Goal: Transaction & Acquisition: Purchase product/service

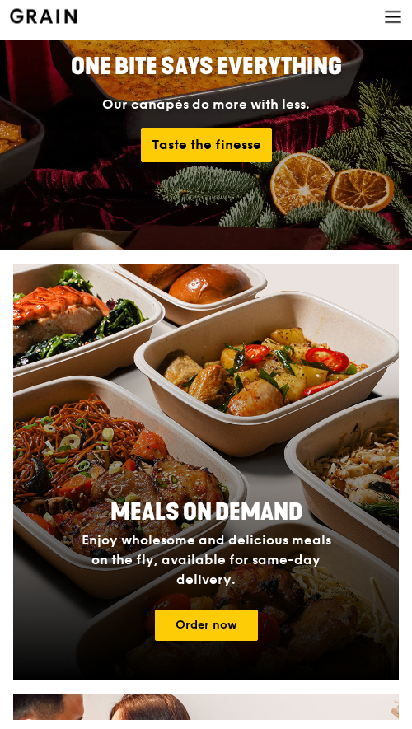
click at [217, 651] on link "Order now" at bounding box center [206, 635] width 103 height 31
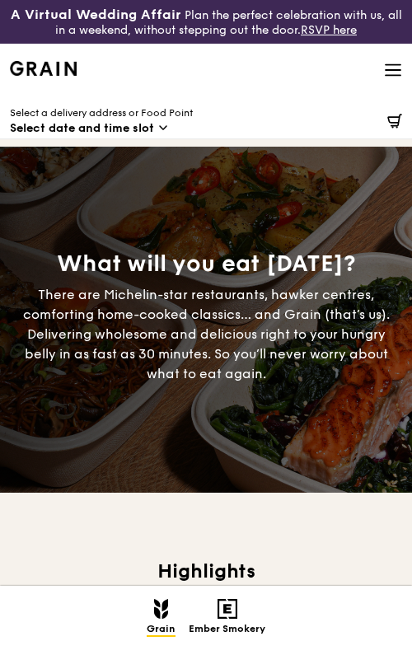
click at [340, 265] on div "What will you eat today?" at bounding box center [206, 264] width 386 height 30
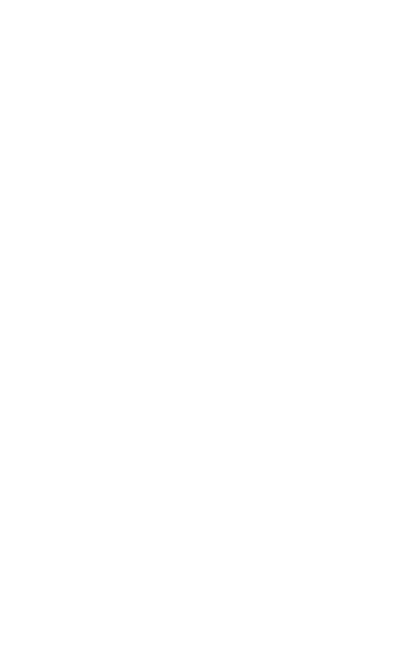
scroll to position [262, 0]
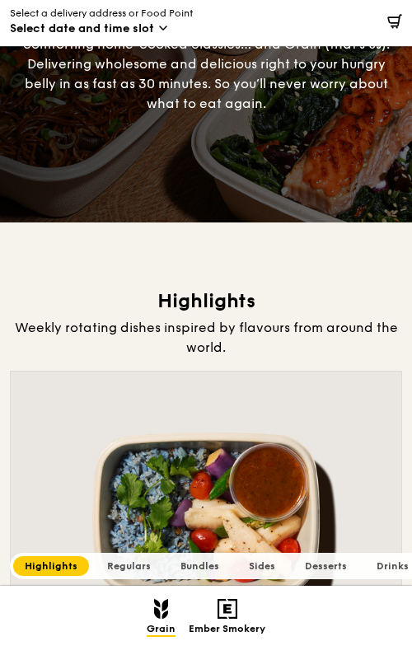
click at [146, 26] on span "Select date and time slot" at bounding box center [82, 29] width 144 height 16
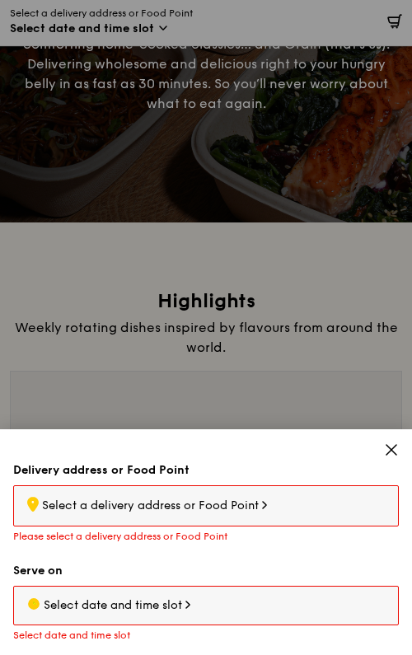
click at [334, 527] on div ".cls-1 { fill: none; stroke: #fff; stroke-linecap: round; stroke-linejoin: roun…" at bounding box center [206, 505] width 386 height 41
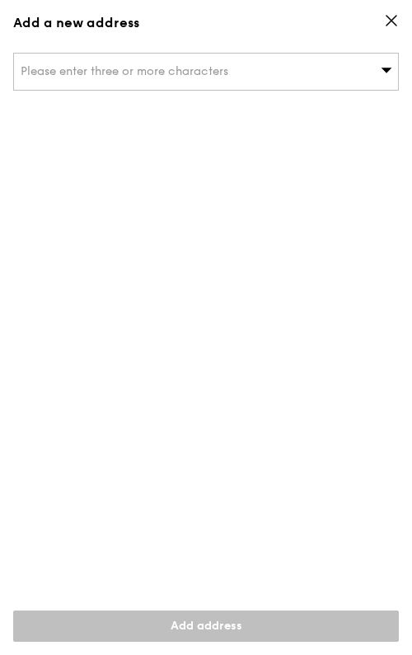
click at [397, 78] on div "Please enter three or more characters" at bounding box center [206, 72] width 386 height 38
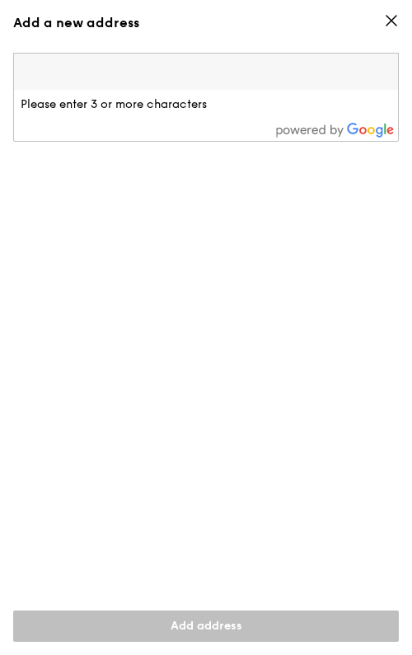
scroll to position [149, 0]
type input "e"
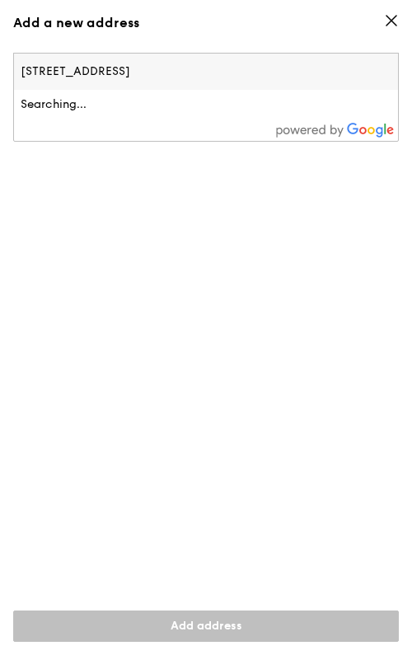
type input "6 Ang Mo Kio Street 44"
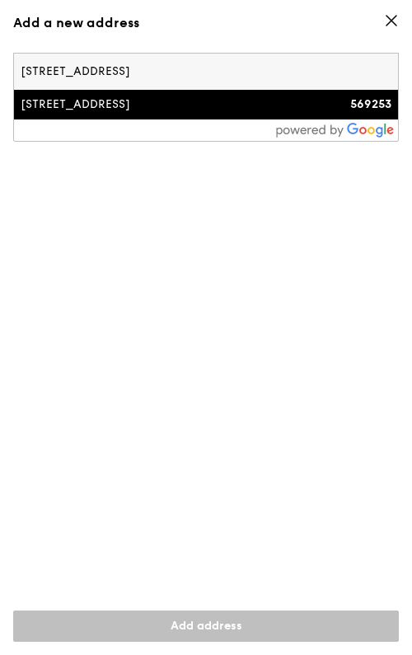
click at [267, 97] on div "6 Ang Mo Kio Street 44" at bounding box center [160, 104] width 279 height 16
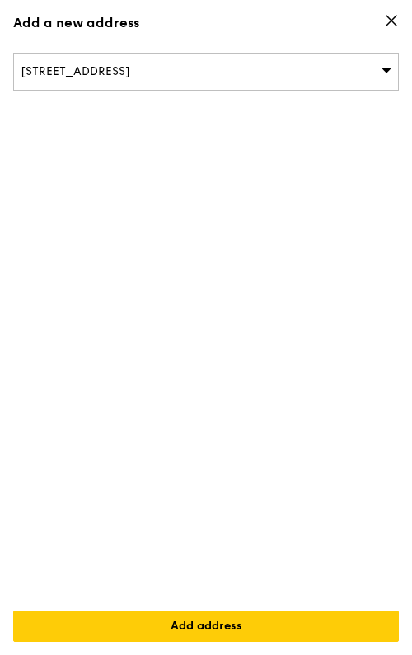
click at [352, 642] on link "Add address" at bounding box center [206, 626] width 386 height 31
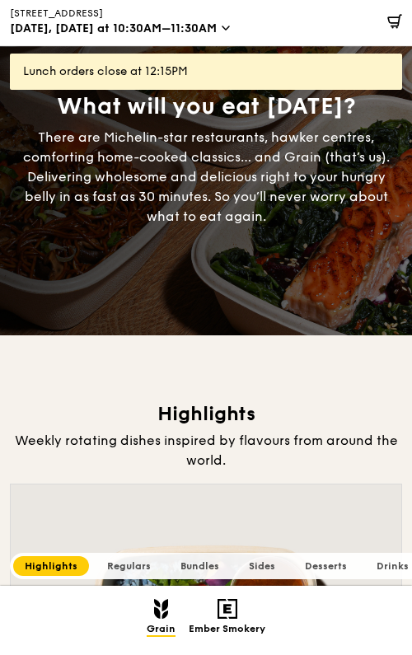
click at [207, 16] on div ".cls-1 { fill: none; stroke: #fff; stroke-linecap: round; stroke-linejoin: roun…" at bounding box center [144, 14] width 269 height 14
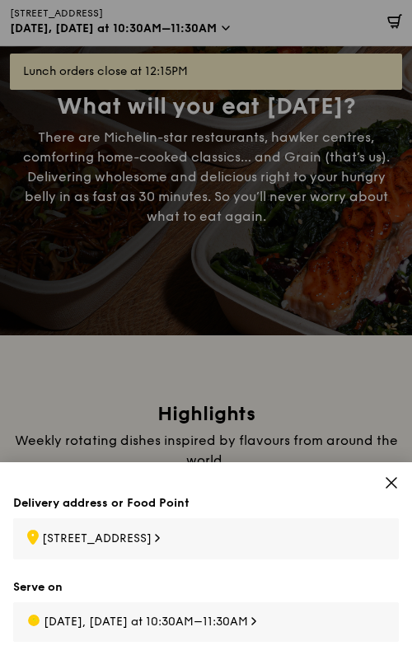
click at [291, 642] on div "Sep 30, Today at 10:30AM–11:30AM" at bounding box center [206, 622] width 386 height 40
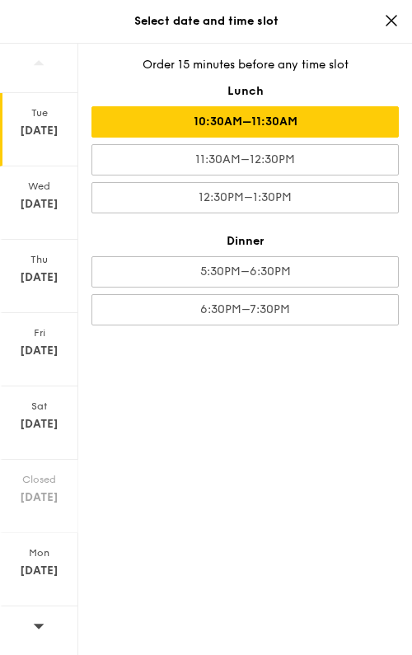
click at [366, 164] on div "11:30AM–12:30PM" at bounding box center [244, 159] width 307 height 31
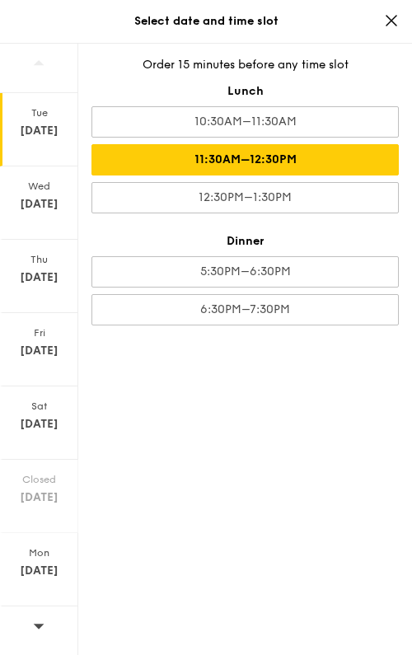
click at [381, 194] on div "12:30PM–1:30PM" at bounding box center [244, 197] width 307 height 31
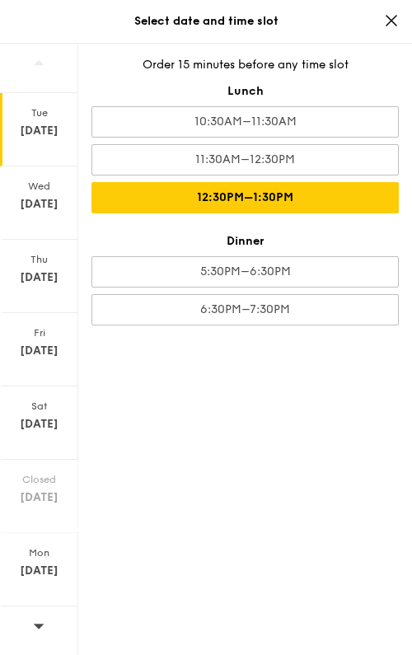
click at [346, 197] on div "12:30PM–1:30PM" at bounding box center [244, 197] width 307 height 31
click at [405, 19] on div "Select date and time slot" at bounding box center [206, 21] width 412 height 16
click at [388, 30] on span at bounding box center [391, 23] width 15 height 20
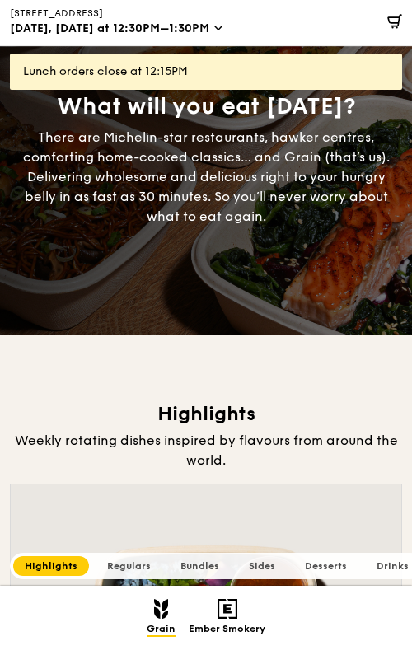
click at [343, 45] on div at bounding box center [350, 22] width 104 height 45
click at [172, 28] on span "Sep 30, Today at 12:30PM–1:30PM" at bounding box center [109, 29] width 199 height 16
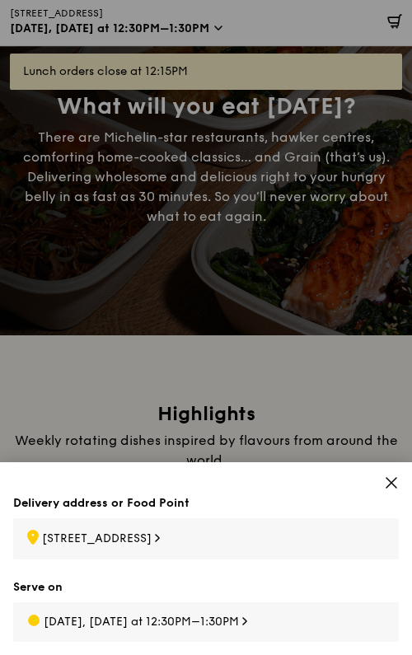
click at [256, 560] on div ".cls-1 { fill: none; stroke: #fff; stroke-linecap: round; stroke-linejoin: roun…" at bounding box center [206, 538] width 386 height 41
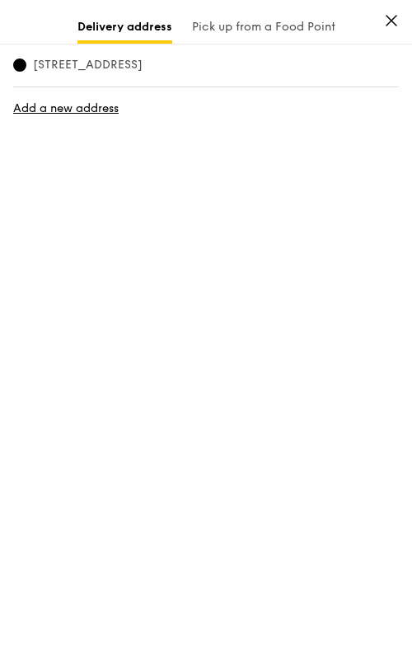
click at [285, 69] on label "6 Ang Mo Kio Street 44, 569253" at bounding box center [206, 65] width 386 height 16
click at [26, 69] on input "6 Ang Mo Kio Street 44, 569253" at bounding box center [19, 65] width 13 height 13
click at [130, 62] on span "6 Ang Mo Kio Street 44, 569253" at bounding box center [87, 65] width 149 height 16
click at [26, 62] on input "6 Ang Mo Kio Street 44, 569253" at bounding box center [19, 65] width 13 height 13
click at [24, 62] on input "6 Ang Mo Kio Street 44, 569253" at bounding box center [19, 65] width 13 height 13
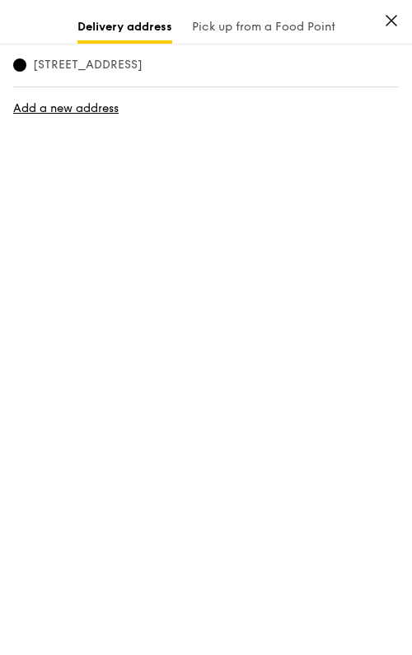
click at [95, 111] on link "Add a new address" at bounding box center [206, 109] width 386 height 16
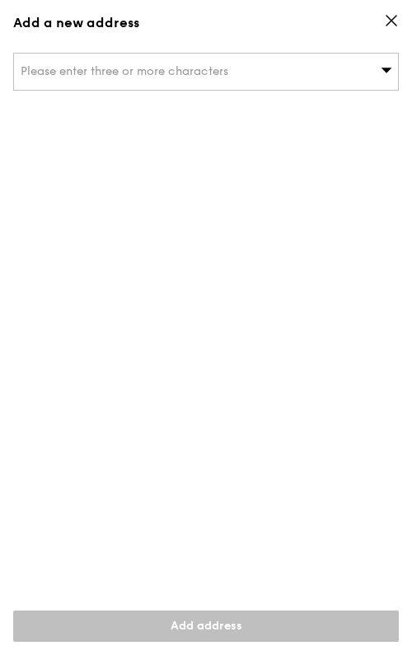
click at [274, 63] on div "Please enter three or more characters" at bounding box center [206, 72] width 386 height 38
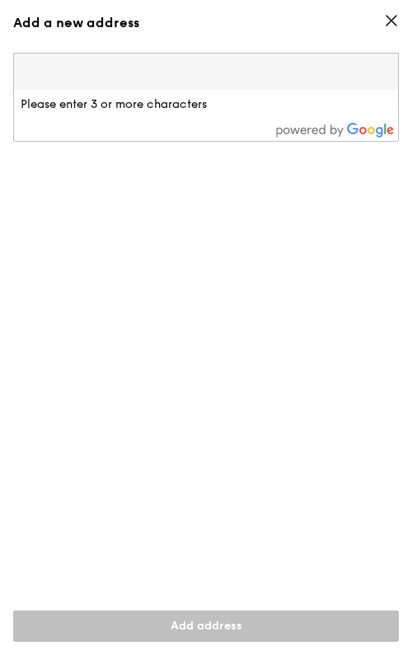
scroll to position [36, 0]
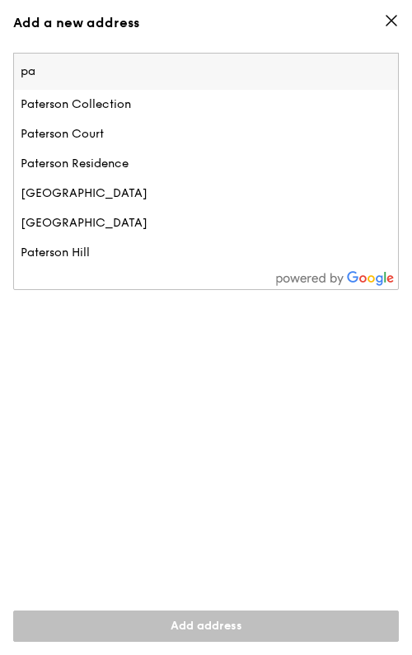
type input "p"
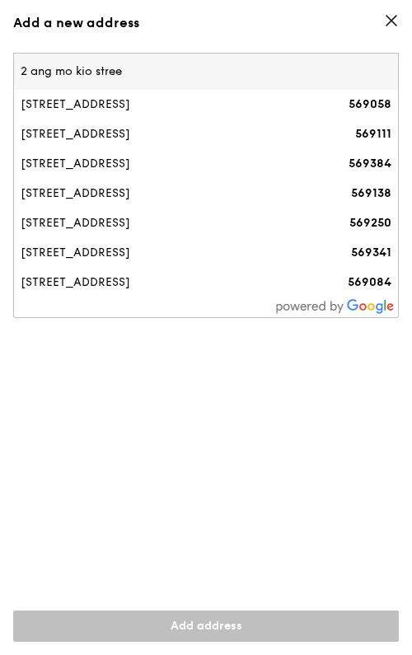
type input "2 ang mo kio street"
click at [138, 215] on div "2 Ang Mo Kio Street 44" at bounding box center [160, 223] width 279 height 16
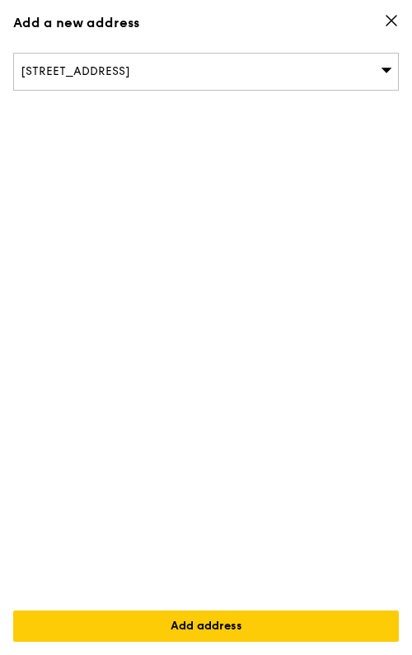
click at [284, 642] on link "Add address" at bounding box center [206, 626] width 386 height 31
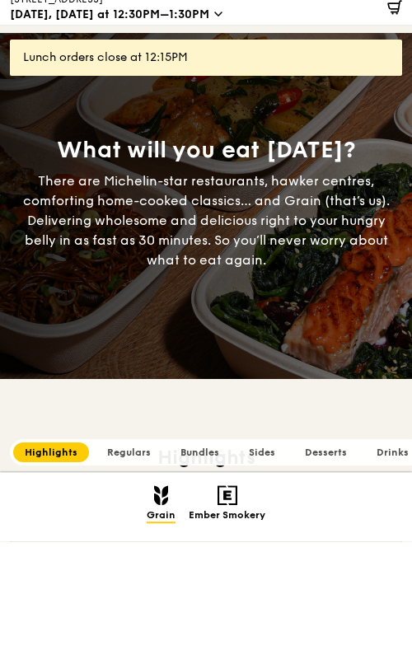
scroll to position [0, 0]
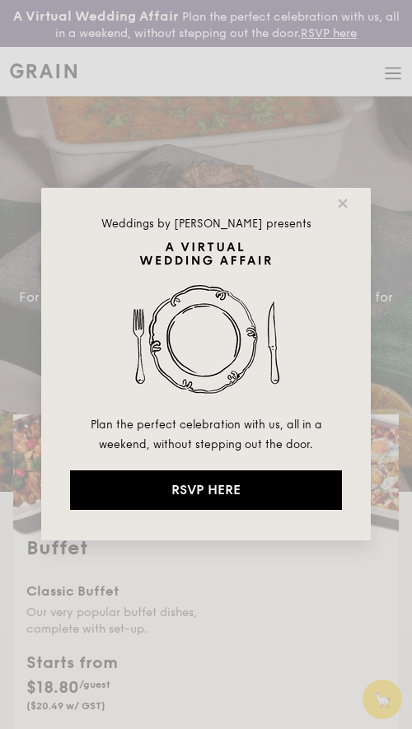
select select
